Goal: Transaction & Acquisition: Purchase product/service

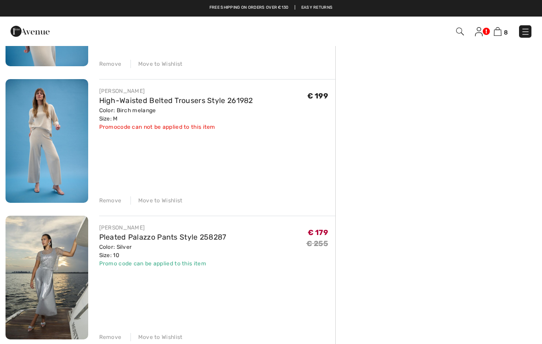
scroll to position [288, 0]
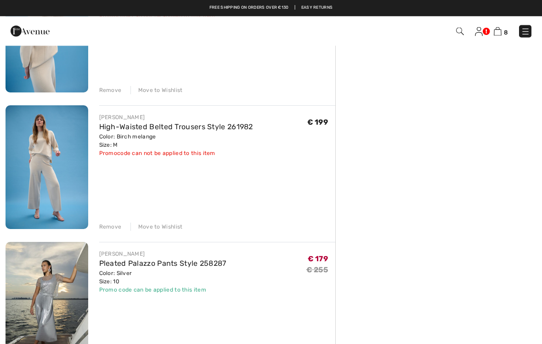
click at [500, 31] on img at bounding box center [498, 31] width 8 height 9
click at [498, 22] on div "8 Checkout" at bounding box center [382, 31] width 312 height 19
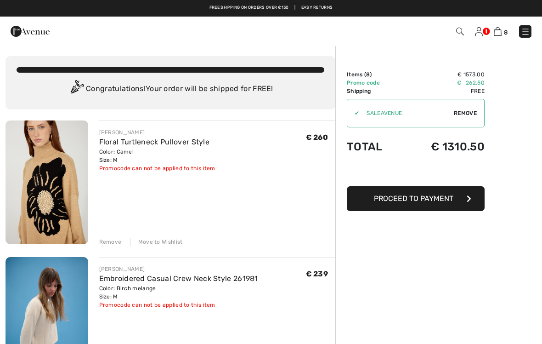
click at [481, 28] on img at bounding box center [479, 31] width 8 height 9
click at [477, 29] on img at bounding box center [479, 31] width 8 height 9
click at [482, 27] on img at bounding box center [479, 31] width 8 height 9
click at [483, 26] on link at bounding box center [479, 31] width 8 height 11
click at [457, 24] on div "8 Checkout" at bounding box center [382, 31] width 312 height 19
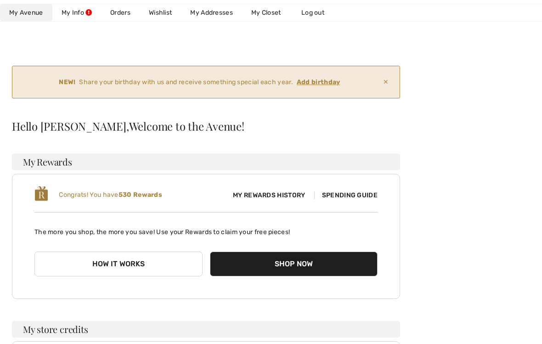
scroll to position [42, 0]
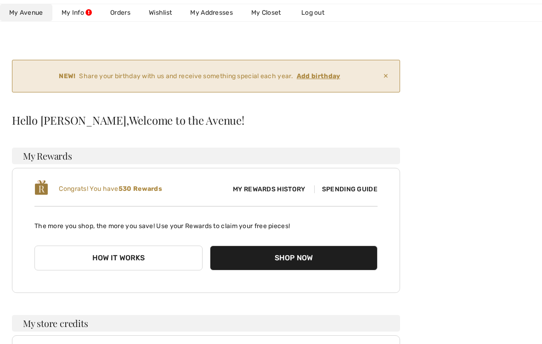
click at [266, 189] on span "My Rewards History" at bounding box center [269, 189] width 87 height 10
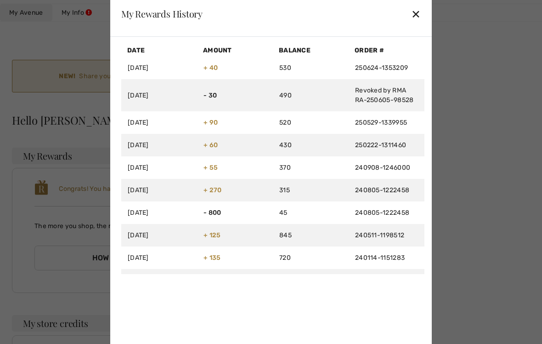
scroll to position [0, 0]
click at [417, 14] on div "✕" at bounding box center [416, 13] width 10 height 19
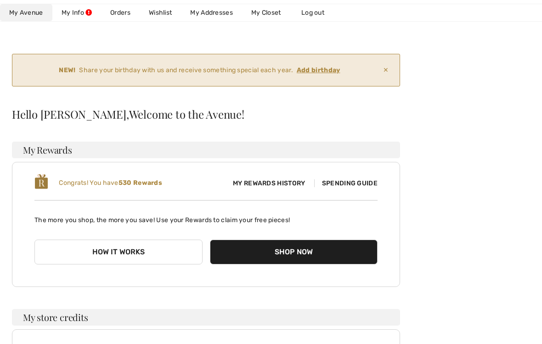
scroll to position [49, 0]
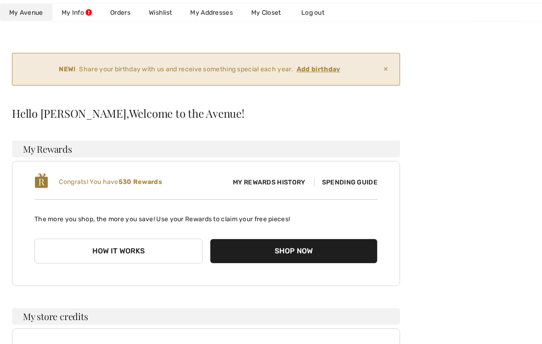
click at [252, 253] on button "Shop Now" at bounding box center [294, 251] width 168 height 25
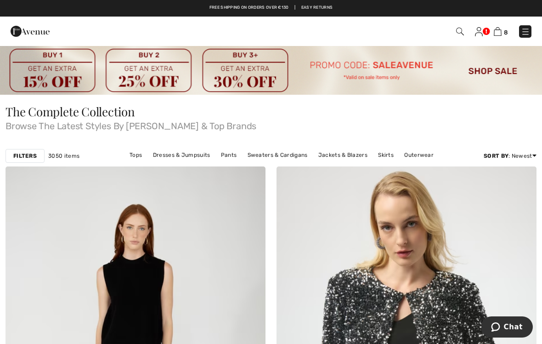
click at [481, 32] on img at bounding box center [479, 31] width 8 height 9
click at [475, 32] on img at bounding box center [479, 31] width 8 height 9
click at [529, 29] on img at bounding box center [525, 31] width 9 height 9
click at [524, 33] on div "Close menu" at bounding box center [271, 172] width 542 height 344
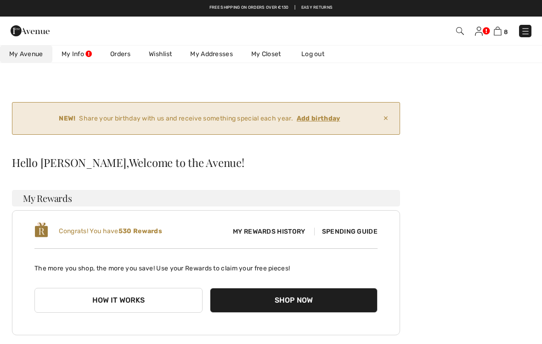
click at [314, 114] on ins "Add birthday" at bounding box center [319, 118] width 44 height 8
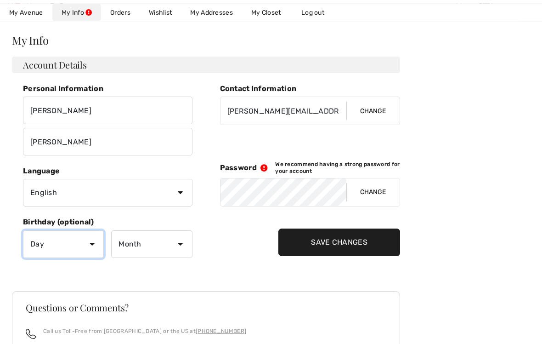
click at [45, 243] on select "Day 1 2 3 4 5 6 7 8 9 10 11 12 13 14 15 16 17 18 19 20 21 22 23 24 25 26 27 28 …" at bounding box center [63, 245] width 81 height 28
select select "21"
click at [128, 237] on select "Month January February March April May June July August September October Novem…" at bounding box center [151, 244] width 81 height 28
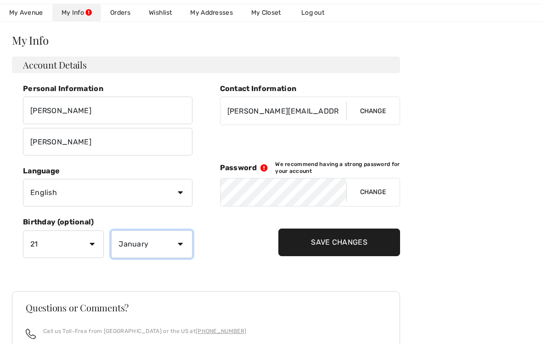
click at [138, 244] on select "Month January February March April May June July August September October Novem…" at bounding box center [151, 244] width 81 height 28
select select "2"
click at [307, 244] on input "Save Changes" at bounding box center [339, 242] width 122 height 28
click at [307, 234] on input "Save Changes" at bounding box center [339, 242] width 122 height 28
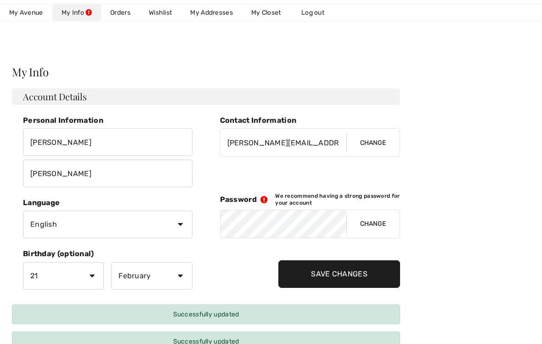
scroll to position [36, 0]
click at [307, 268] on input "Save Changes" at bounding box center [339, 274] width 122 height 28
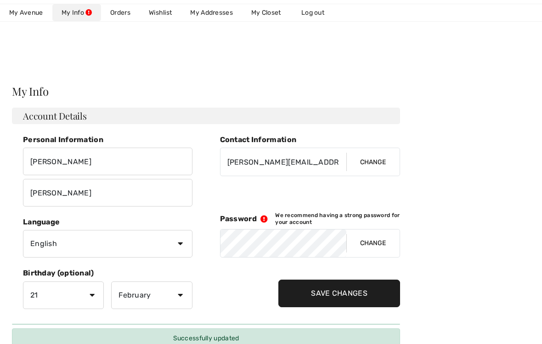
scroll to position [0, 0]
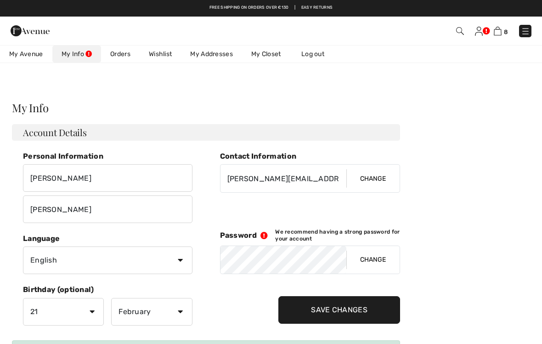
click at [77, 48] on link "My Info" at bounding box center [76, 53] width 49 height 17
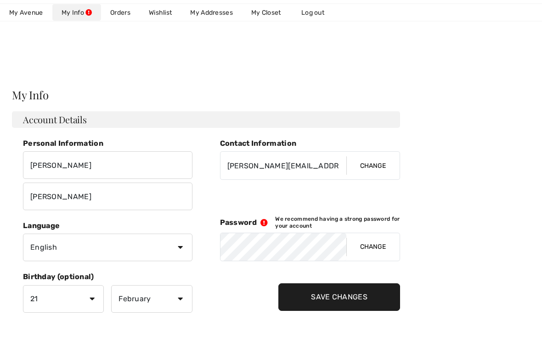
scroll to position [13, 0]
click at [239, 220] on span "Password" at bounding box center [238, 222] width 37 height 9
click at [262, 214] on div "Contact Information christinelawson@aol.com Change Password We recommend having…" at bounding box center [310, 231] width 181 height 185
click at [269, 221] on icon at bounding box center [266, 222] width 18 height 7
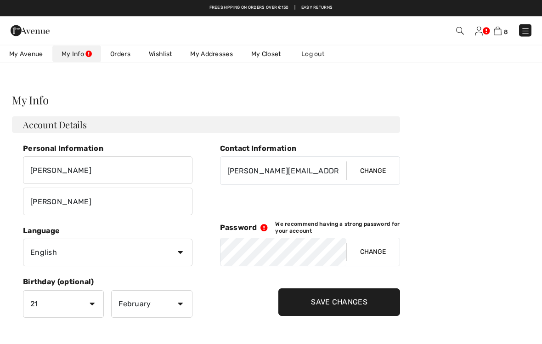
scroll to position [0, 0]
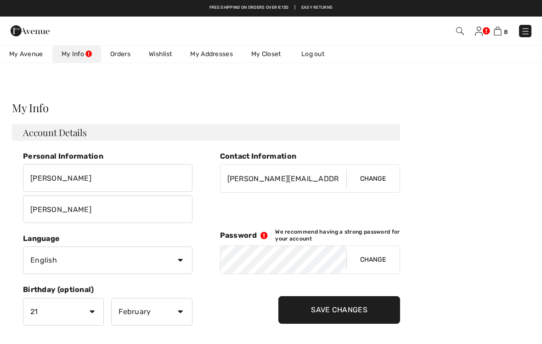
click at [495, 30] on img at bounding box center [498, 31] width 8 height 9
click at [500, 28] on img at bounding box center [498, 31] width 8 height 9
click at [506, 29] on span "8" at bounding box center [506, 31] width 4 height 7
click at [503, 28] on link "8" at bounding box center [501, 30] width 14 height 11
click at [503, 30] on link "8" at bounding box center [501, 30] width 14 height 11
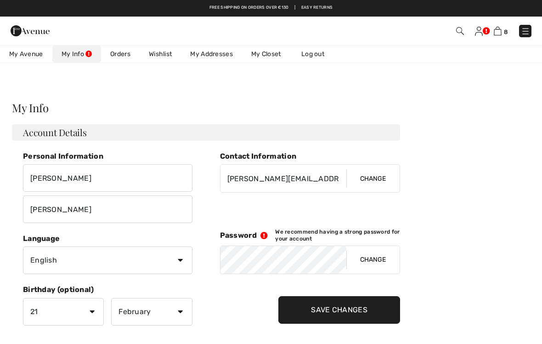
click at [507, 18] on div "8 Checkout Hi, Christina! 530 Reward points" at bounding box center [271, 31] width 542 height 28
click at [501, 28] on img at bounding box center [498, 31] width 8 height 9
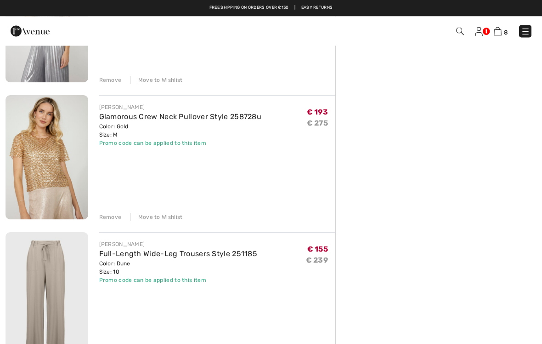
scroll to position [698, 0]
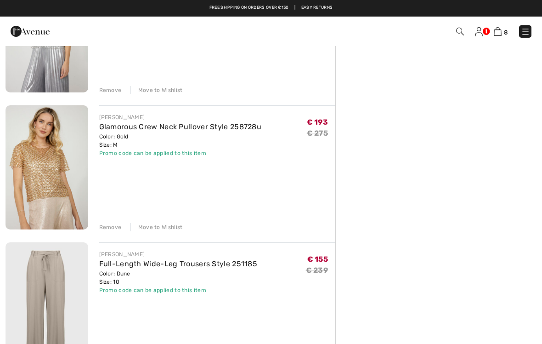
click at [501, 31] on img at bounding box center [498, 31] width 8 height 9
click at [502, 27] on link "8" at bounding box center [501, 31] width 14 height 11
click at [528, 28] on img at bounding box center [525, 31] width 9 height 9
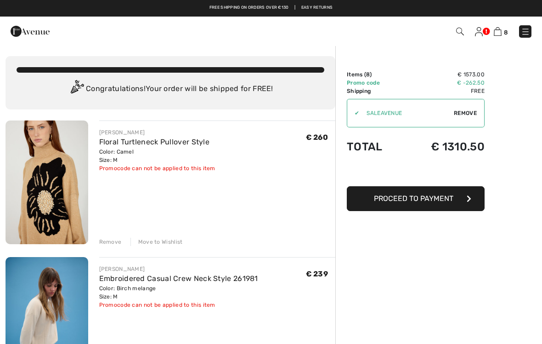
click at [388, 197] on span "Proceed to Payment" at bounding box center [413, 198] width 79 height 9
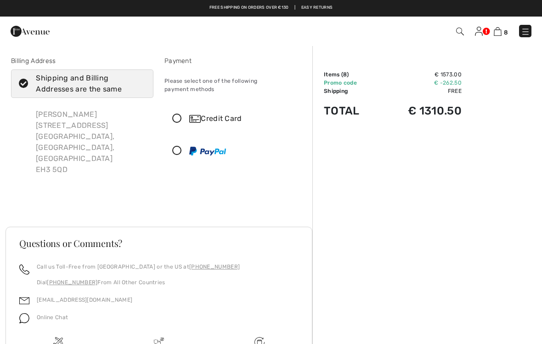
click at [182, 146] on icon at bounding box center [177, 151] width 24 height 10
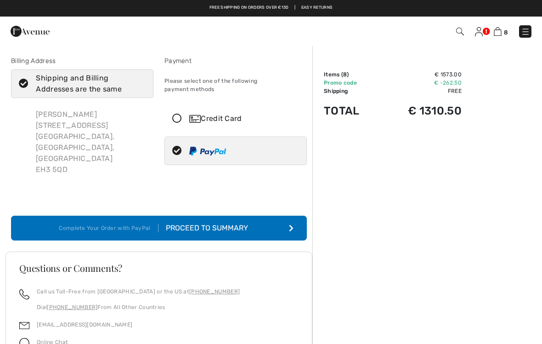
click at [208, 215] on button "Complete Your Order with PayPal Proceed to Summary" at bounding box center [159, 227] width 296 height 25
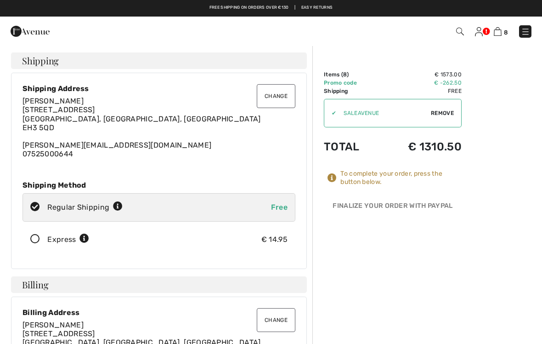
click at [60, 107] on span "[STREET_ADDRESS]" at bounding box center [142, 118] width 238 height 26
click at [284, 94] on button "Change" at bounding box center [276, 96] width 39 height 24
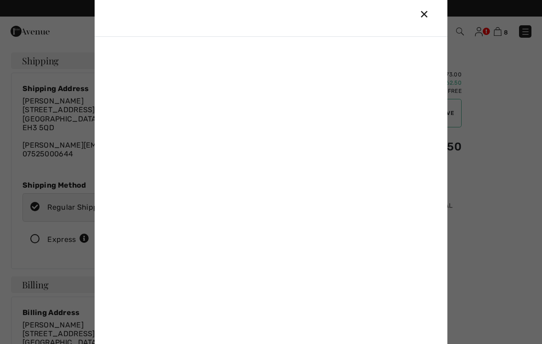
click at [273, 89] on div at bounding box center [273, 93] width 246 height 11
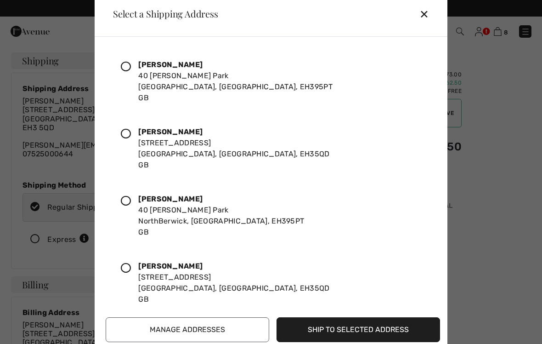
click at [129, 65] on icon at bounding box center [126, 67] width 10 height 10
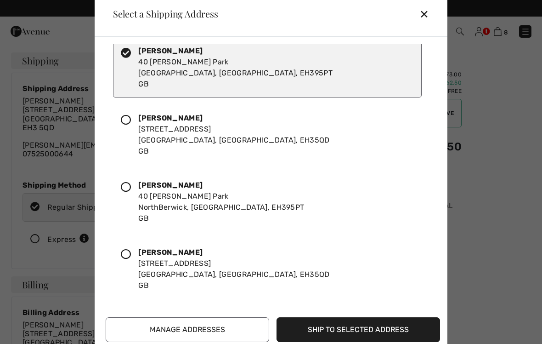
scroll to position [14, 0]
click at [320, 326] on button "Ship to Selected Address" at bounding box center [359, 329] width 164 height 25
click at [317, 331] on button "Ship to Selected Address" at bounding box center [359, 329] width 164 height 25
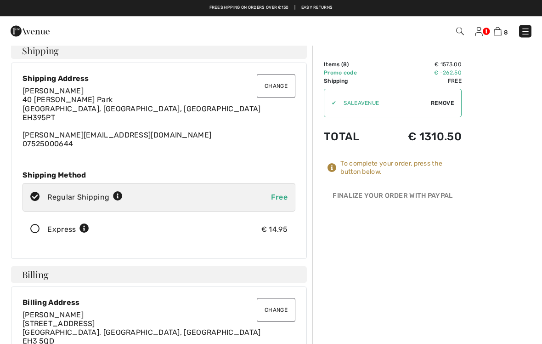
scroll to position [0, 0]
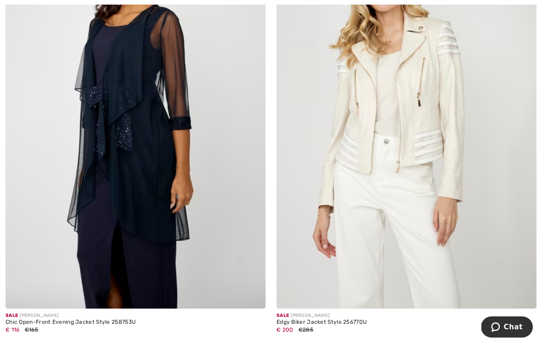
scroll to position [272, 0]
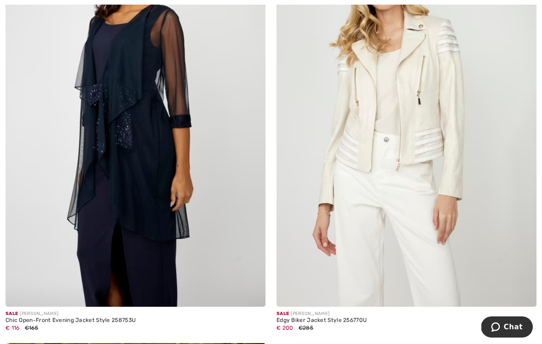
click at [375, 96] on img at bounding box center [407, 111] width 260 height 390
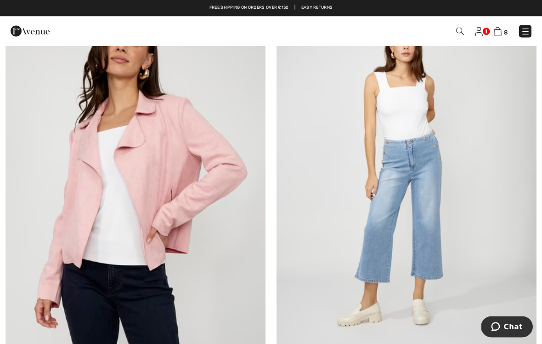
scroll to position [2358, 0]
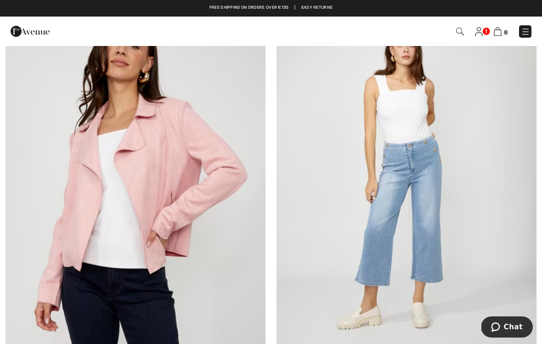
click at [78, 184] on img at bounding box center [136, 187] width 260 height 390
click at [89, 198] on img at bounding box center [136, 187] width 260 height 390
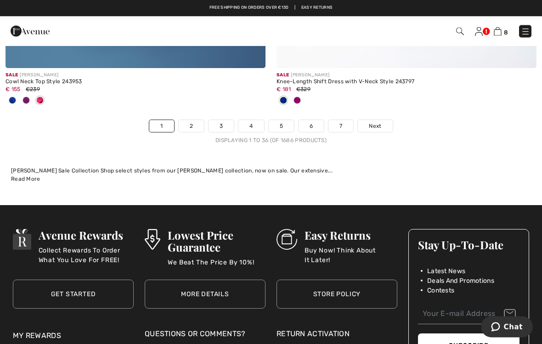
scroll to position [8016, 0]
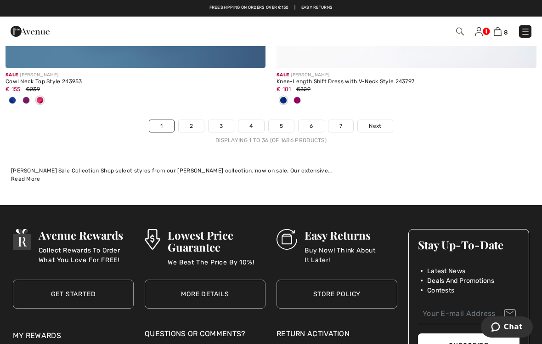
click at [380, 120] on link "Next" at bounding box center [375, 126] width 34 height 12
click at [376, 122] on span "Next" at bounding box center [375, 126] width 12 height 8
click at [187, 124] on link "2" at bounding box center [191, 126] width 25 height 12
click at [193, 120] on link "2" at bounding box center [191, 126] width 25 height 12
click at [186, 120] on link "2" at bounding box center [191, 126] width 25 height 12
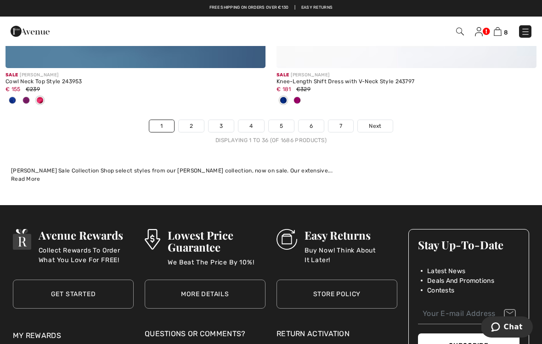
click at [192, 120] on link "2" at bounding box center [191, 126] width 25 height 12
click at [189, 120] on link "2" at bounding box center [191, 126] width 25 height 12
click at [188, 120] on link "2" at bounding box center [191, 126] width 25 height 12
click at [192, 123] on link "2" at bounding box center [191, 126] width 25 height 12
click at [372, 120] on link "Next" at bounding box center [375, 126] width 34 height 12
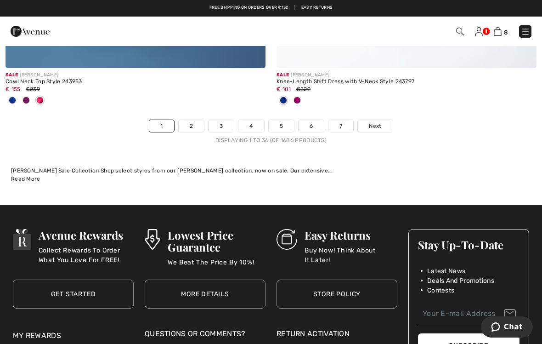
click at [371, 130] on span "Next" at bounding box center [375, 126] width 12 height 8
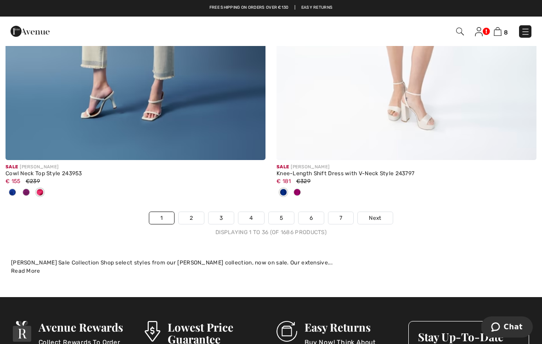
click at [381, 214] on span "Next" at bounding box center [375, 218] width 12 height 8
click at [187, 212] on link "2" at bounding box center [191, 218] width 25 height 12
click at [191, 212] on link "2" at bounding box center [191, 218] width 25 height 12
click at [190, 212] on link "2" at bounding box center [191, 218] width 25 height 12
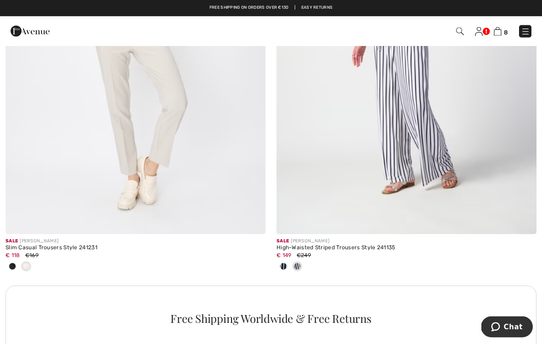
scroll to position [2536, 0]
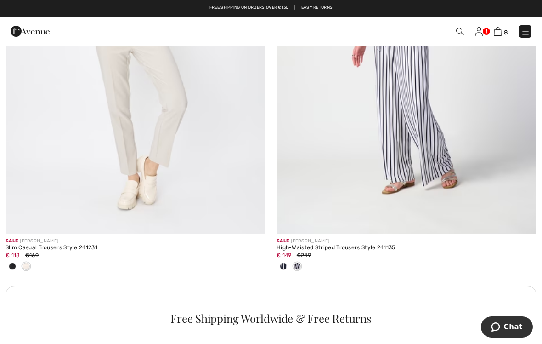
click at [114, 124] on img at bounding box center [136, 39] width 260 height 390
click at [115, 123] on img at bounding box center [136, 39] width 260 height 390
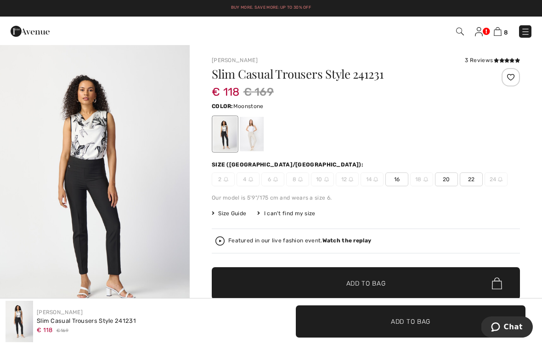
click at [246, 124] on div at bounding box center [252, 134] width 24 height 34
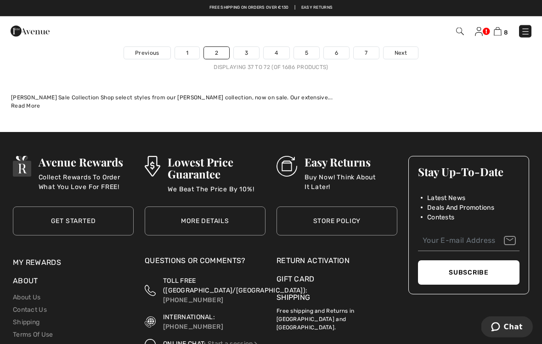
scroll to position [8100, 0]
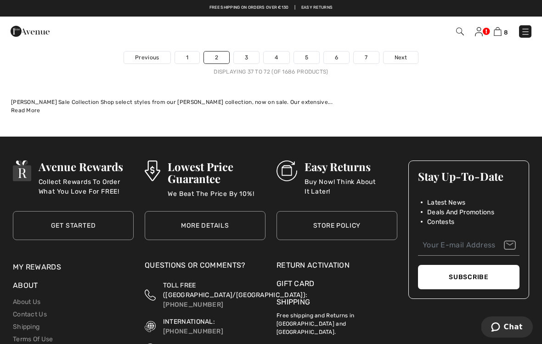
click at [247, 51] on link "3" at bounding box center [246, 57] width 25 height 12
click at [245, 51] on link "3" at bounding box center [246, 57] width 25 height 12
click at [241, 43] on div "8 Checkout" at bounding box center [271, 31] width 542 height 29
click at [250, 52] on link "3" at bounding box center [246, 57] width 25 height 12
click at [244, 51] on link "3" at bounding box center [246, 57] width 25 height 12
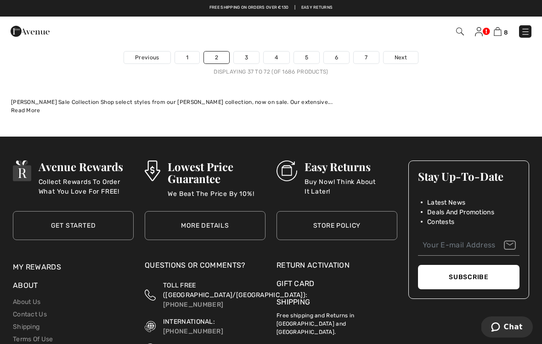
click at [245, 54] on link "3" at bounding box center [246, 57] width 25 height 12
click at [250, 52] on link "3" at bounding box center [246, 57] width 25 height 12
click at [398, 53] on span "Next" at bounding box center [401, 57] width 12 height 8
click at [400, 53] on span "Next" at bounding box center [401, 57] width 12 height 8
click at [405, 53] on span "Next" at bounding box center [401, 57] width 12 height 8
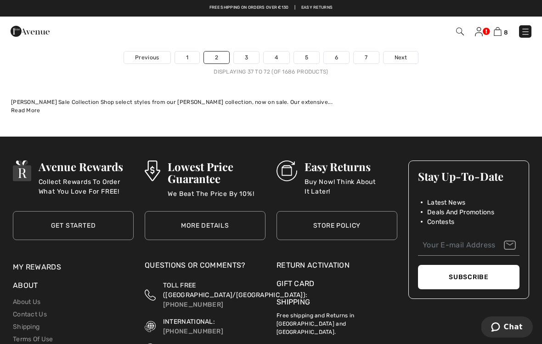
click at [396, 53] on span "Next" at bounding box center [401, 57] width 12 height 8
click at [403, 53] on span "Next" at bounding box center [401, 57] width 12 height 8
click at [402, 56] on link "Next" at bounding box center [401, 57] width 34 height 12
click at [409, 56] on link "Next" at bounding box center [401, 57] width 34 height 12
click at [402, 53] on span "Next" at bounding box center [401, 57] width 12 height 8
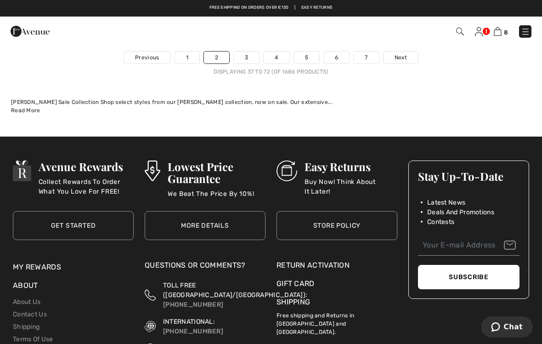
click at [405, 53] on span "Next" at bounding box center [401, 57] width 12 height 8
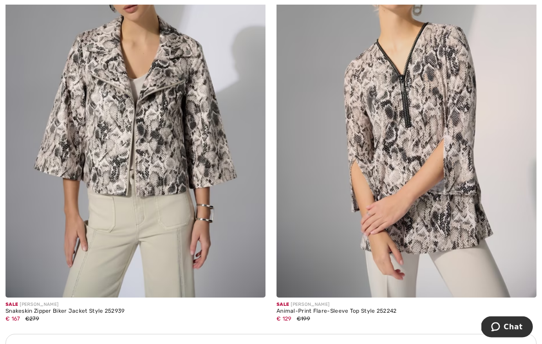
scroll to position [2457, 0]
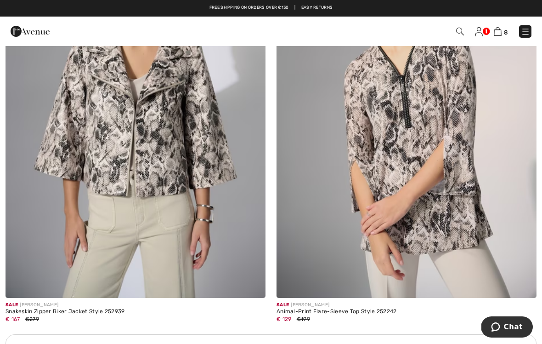
click at [124, 162] on img at bounding box center [136, 103] width 260 height 390
click at [101, 130] on img at bounding box center [136, 103] width 260 height 390
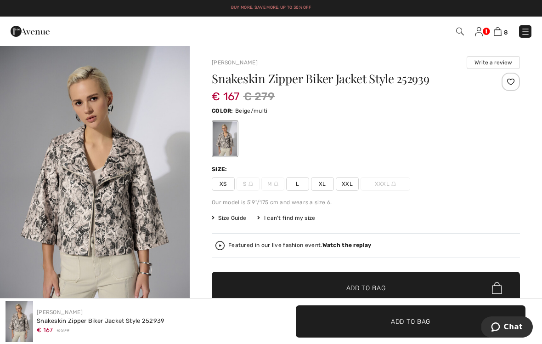
click at [17, 177] on img "1 / 5" at bounding box center [95, 187] width 190 height 285
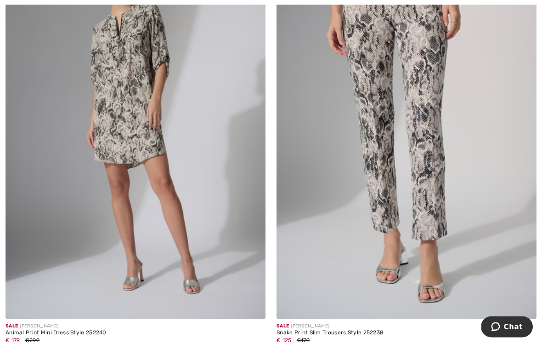
scroll to position [2947, 0]
click at [363, 129] on img at bounding box center [407, 124] width 260 height 390
click at [363, 136] on img at bounding box center [407, 124] width 260 height 390
click at [380, 110] on img at bounding box center [407, 124] width 260 height 390
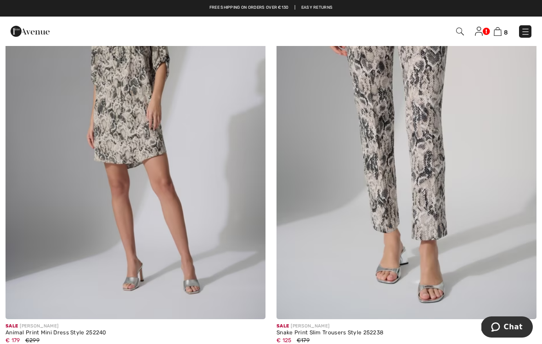
click at [382, 104] on img at bounding box center [407, 124] width 260 height 390
click at [385, 107] on img at bounding box center [407, 124] width 260 height 390
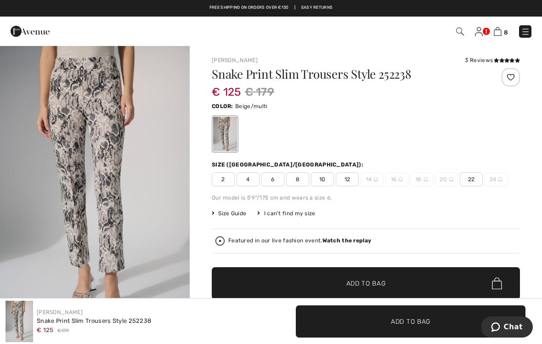
click at [321, 174] on span "10" at bounding box center [322, 179] width 23 height 14
click at [305, 275] on span "✔ Added to Bag Add to Bag" at bounding box center [366, 283] width 308 height 32
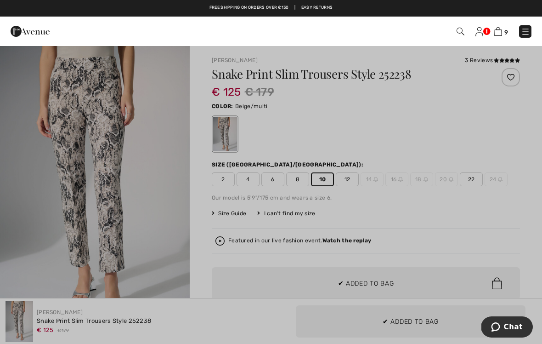
click at [293, 278] on div at bounding box center [271, 172] width 542 height 344
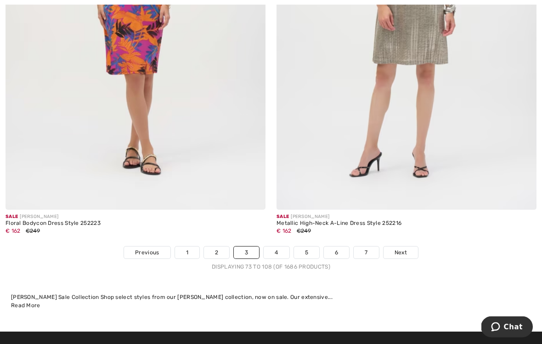
scroll to position [7981, 0]
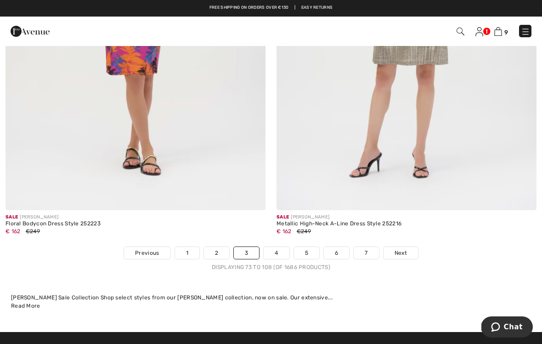
click at [275, 247] on link "4" at bounding box center [276, 253] width 25 height 12
click at [273, 247] on link "4" at bounding box center [276, 253] width 25 height 12
click at [276, 248] on link "4" at bounding box center [276, 253] width 25 height 12
click at [398, 249] on span "Next" at bounding box center [401, 253] width 12 height 8
click at [402, 249] on span "Next" at bounding box center [401, 253] width 12 height 8
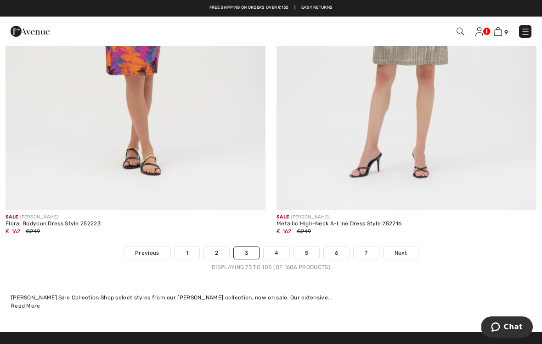
click at [393, 249] on link "Next" at bounding box center [401, 253] width 34 height 12
click at [395, 249] on span "Next" at bounding box center [401, 253] width 12 height 8
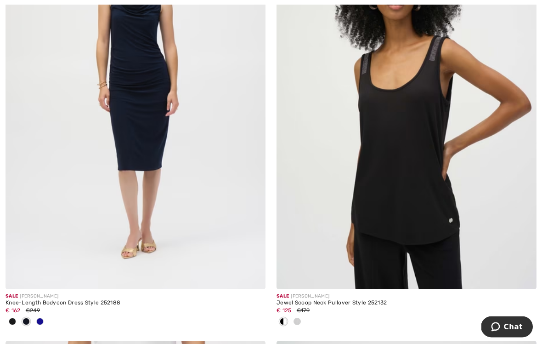
scroll to position [289, 0]
click at [390, 130] on img at bounding box center [407, 94] width 260 height 390
click at [396, 140] on img at bounding box center [407, 94] width 260 height 390
click at [388, 107] on img at bounding box center [407, 94] width 260 height 390
click at [403, 120] on img at bounding box center [407, 94] width 260 height 390
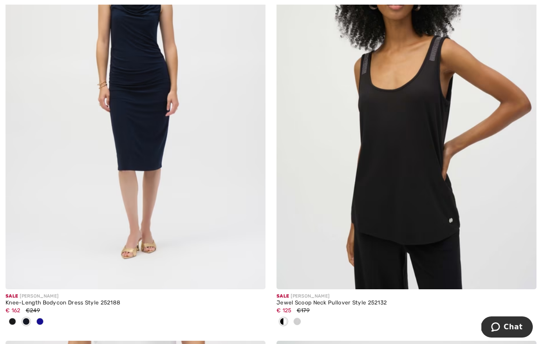
click at [410, 238] on img at bounding box center [407, 94] width 260 height 390
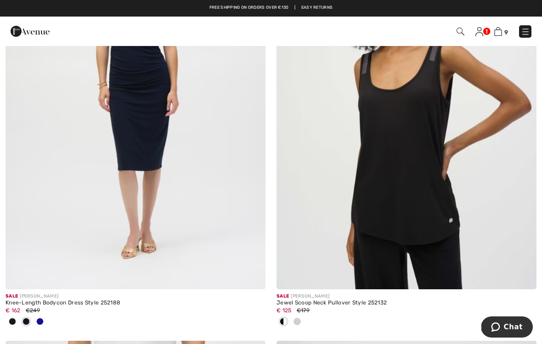
click at [409, 248] on img at bounding box center [407, 94] width 260 height 390
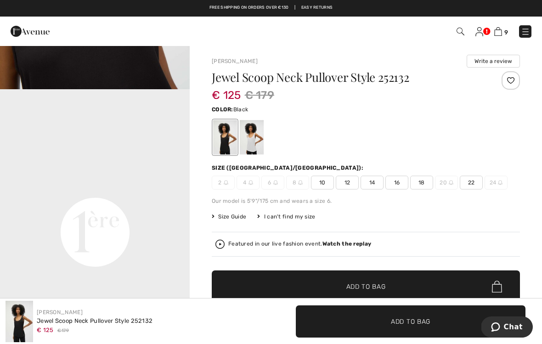
scroll to position [524, 0]
click at [259, 137] on div at bounding box center [252, 137] width 24 height 34
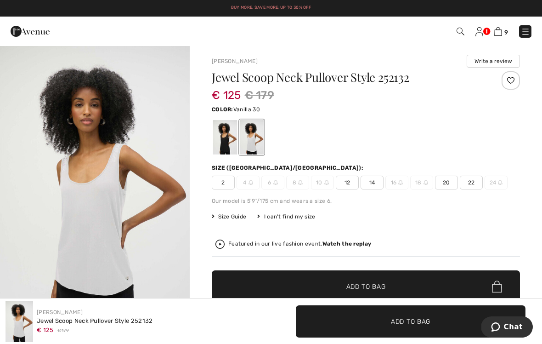
scroll to position [0, 0]
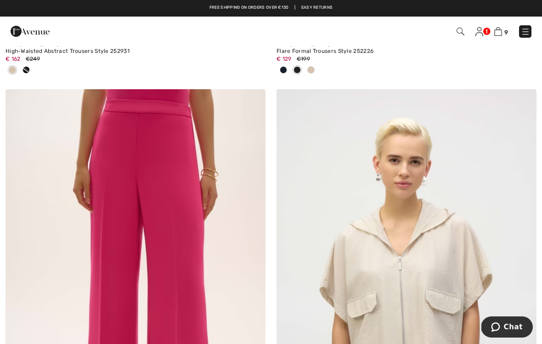
scroll to position [7709, 0]
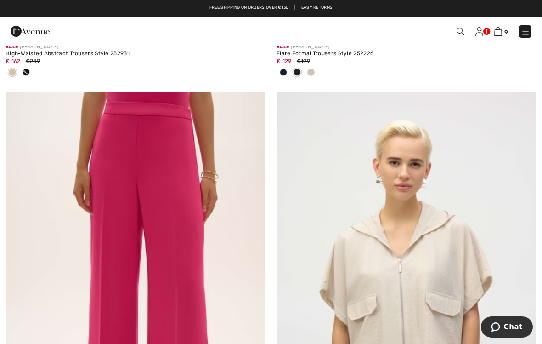
click at [176, 164] on img at bounding box center [136, 286] width 260 height 390
click at [170, 172] on img at bounding box center [136, 286] width 260 height 390
click at [107, 164] on img at bounding box center [136, 286] width 260 height 390
click at [104, 173] on img at bounding box center [136, 286] width 260 height 390
click at [134, 178] on img at bounding box center [136, 286] width 260 height 390
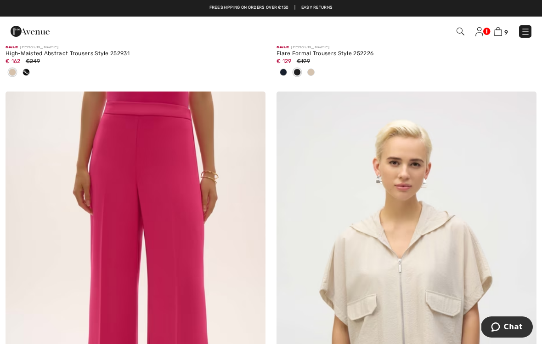
click at [131, 183] on img at bounding box center [136, 286] width 260 height 390
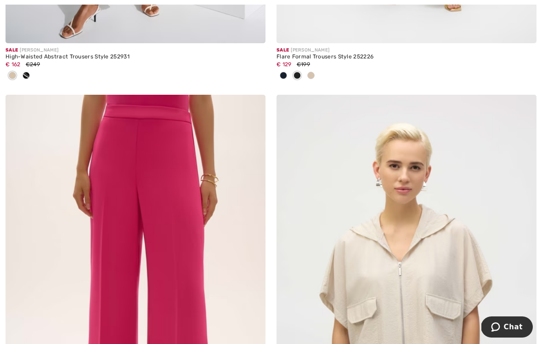
click at [98, 223] on img at bounding box center [136, 290] width 260 height 390
click at [205, 290] on img at bounding box center [136, 290] width 260 height 390
click at [114, 192] on img at bounding box center [136, 290] width 260 height 390
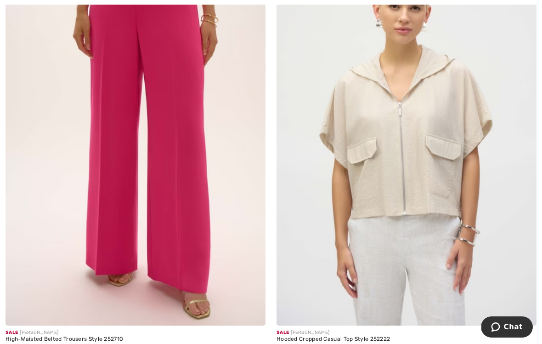
click at [115, 188] on img at bounding box center [136, 130] width 260 height 390
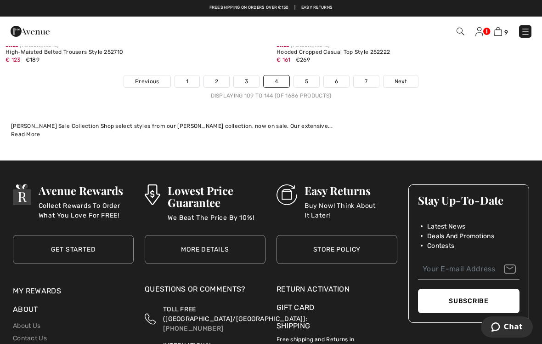
scroll to position [8141, 0]
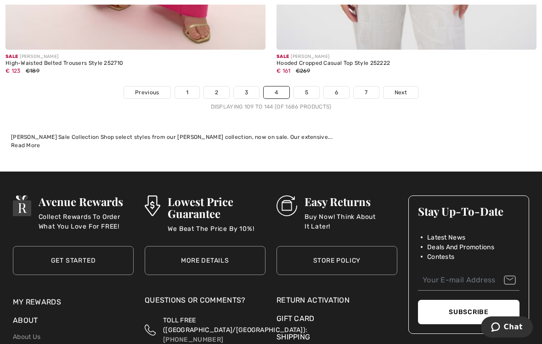
click at [306, 86] on link "5" at bounding box center [306, 92] width 25 height 12
click at [305, 86] on link "5" at bounding box center [306, 92] width 25 height 12
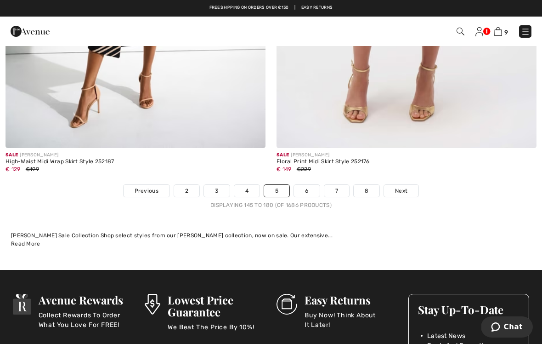
scroll to position [7926, 0]
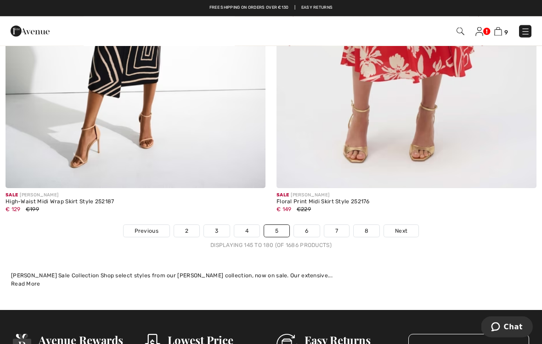
click at [311, 225] on link "6" at bounding box center [306, 231] width 25 height 12
click at [309, 225] on link "6" at bounding box center [306, 231] width 25 height 12
click at [308, 225] on link "6" at bounding box center [306, 231] width 25 height 12
click at [311, 225] on link "6" at bounding box center [306, 231] width 25 height 12
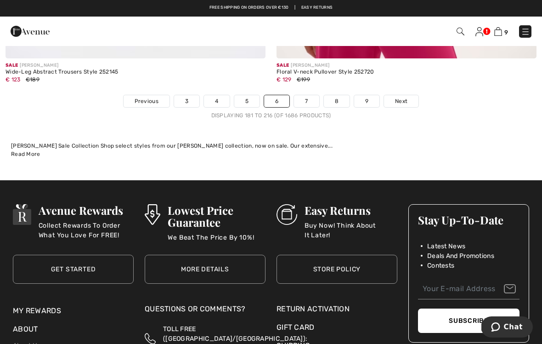
scroll to position [7994, 0]
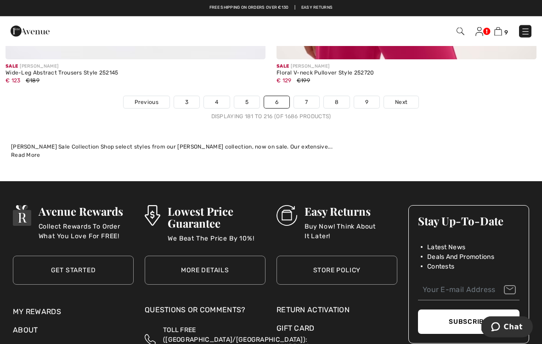
click at [311, 96] on link "7" at bounding box center [306, 102] width 25 height 12
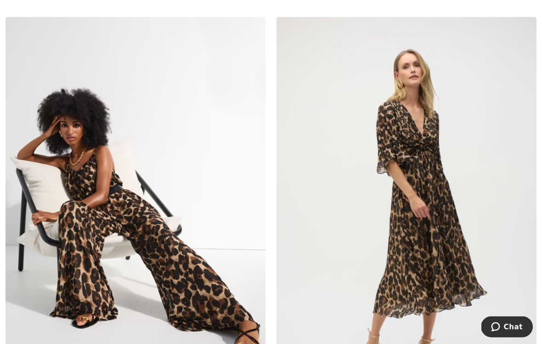
scroll to position [1453, 0]
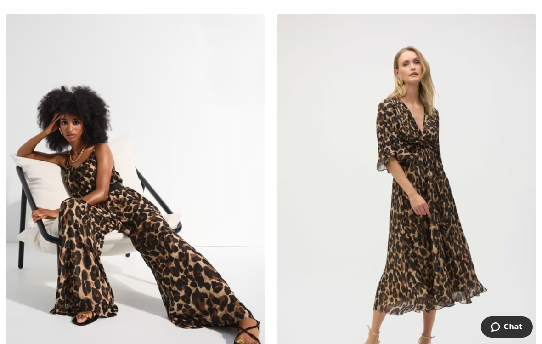
click at [91, 164] on img at bounding box center [136, 209] width 260 height 390
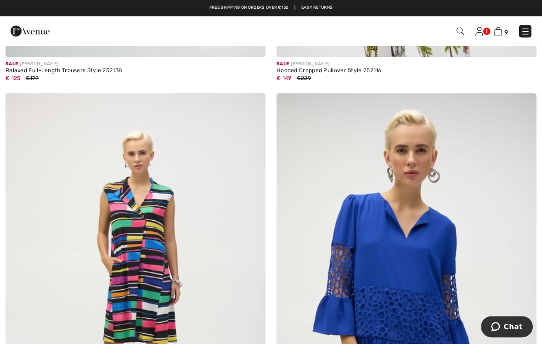
scroll to position [521, 0]
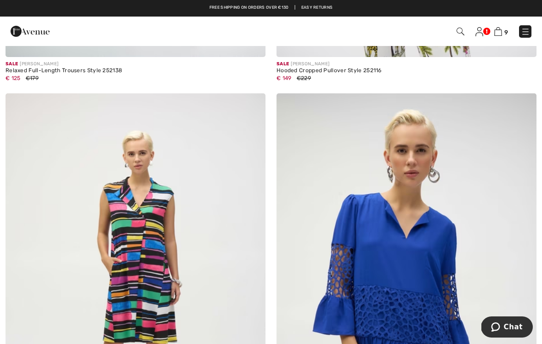
click at [497, 29] on img at bounding box center [498, 31] width 8 height 9
click at [506, 26] on link "9" at bounding box center [501, 31] width 14 height 11
click at [499, 28] on img at bounding box center [498, 31] width 8 height 9
click at [503, 28] on link "9" at bounding box center [501, 31] width 14 height 11
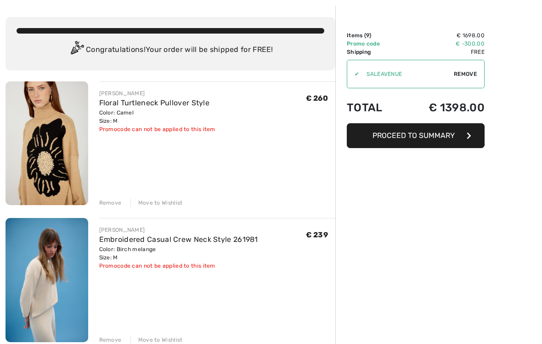
scroll to position [38, 0]
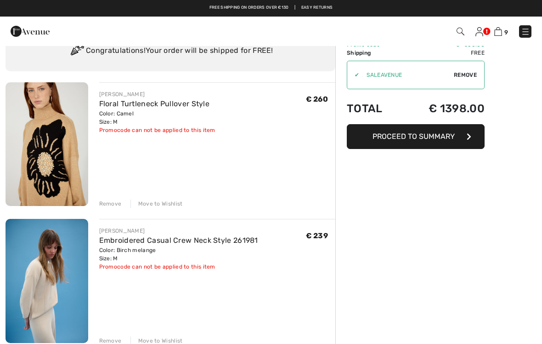
click at [387, 137] on span "Proceed to Summary" at bounding box center [414, 136] width 82 height 9
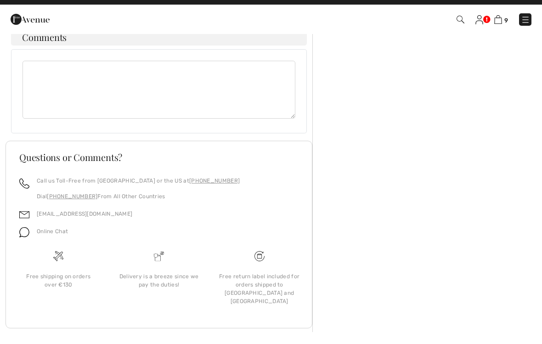
scroll to position [997, 0]
